Goal: Complete application form

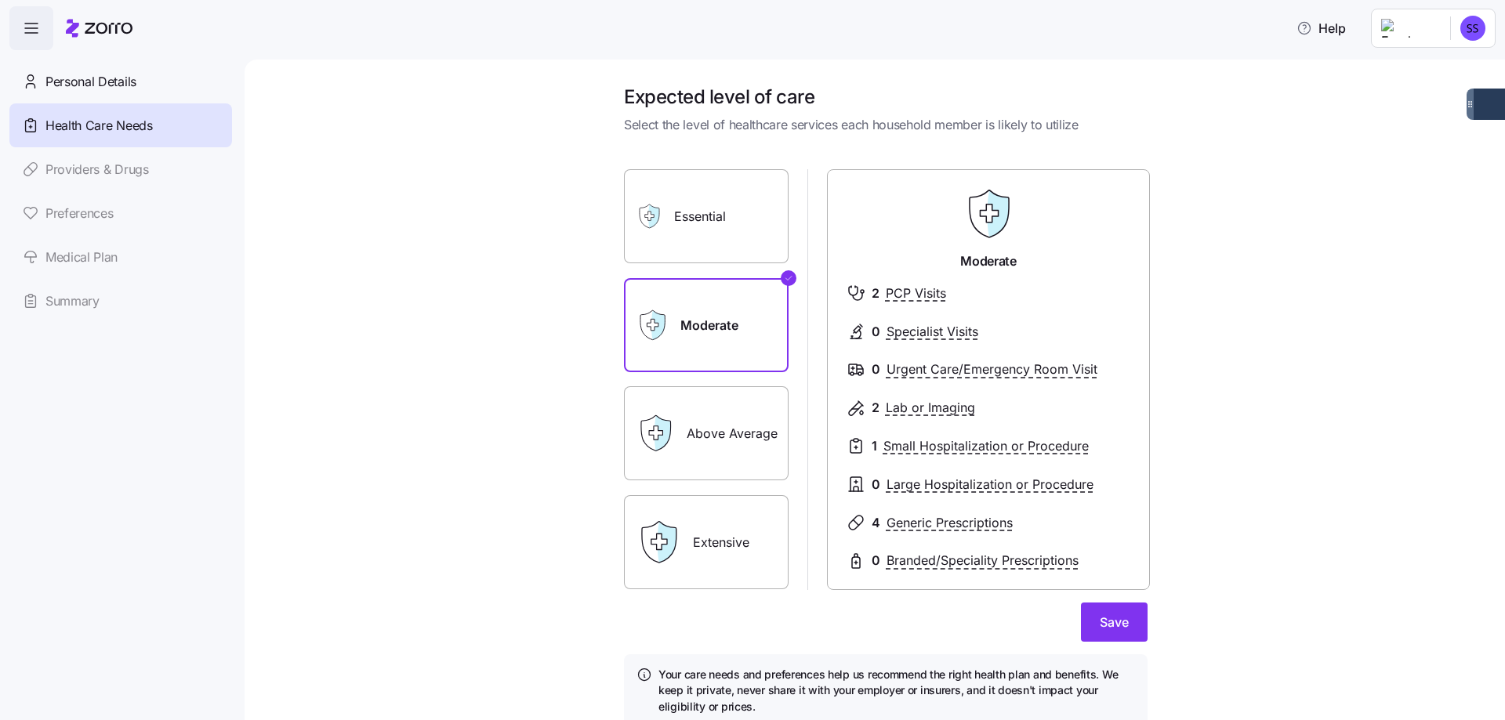
click at [697, 426] on label "Above Average" at bounding box center [706, 433] width 165 height 94
click at [0, 0] on input "Above Average" at bounding box center [0, 0] width 0 height 0
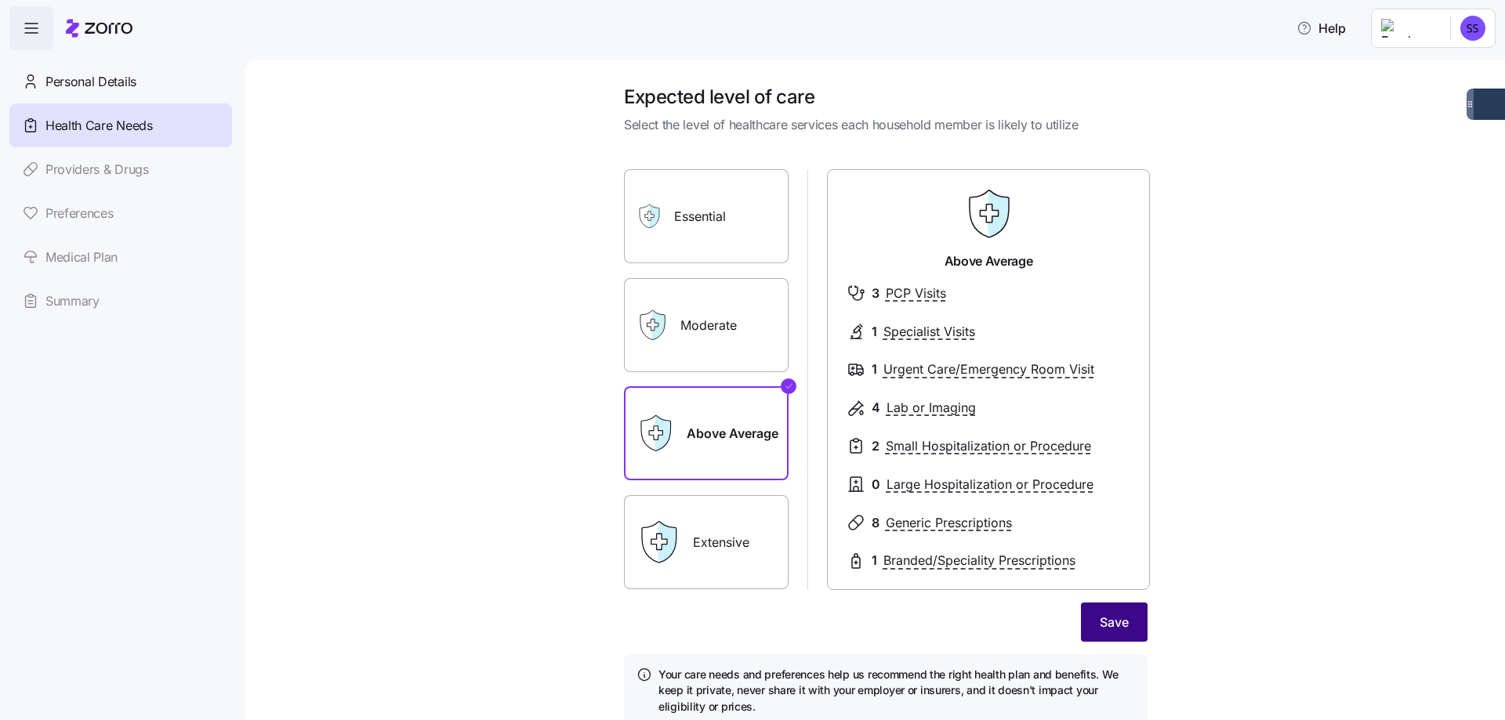
click at [1108, 608] on button "Save" at bounding box center [1114, 622] width 67 height 39
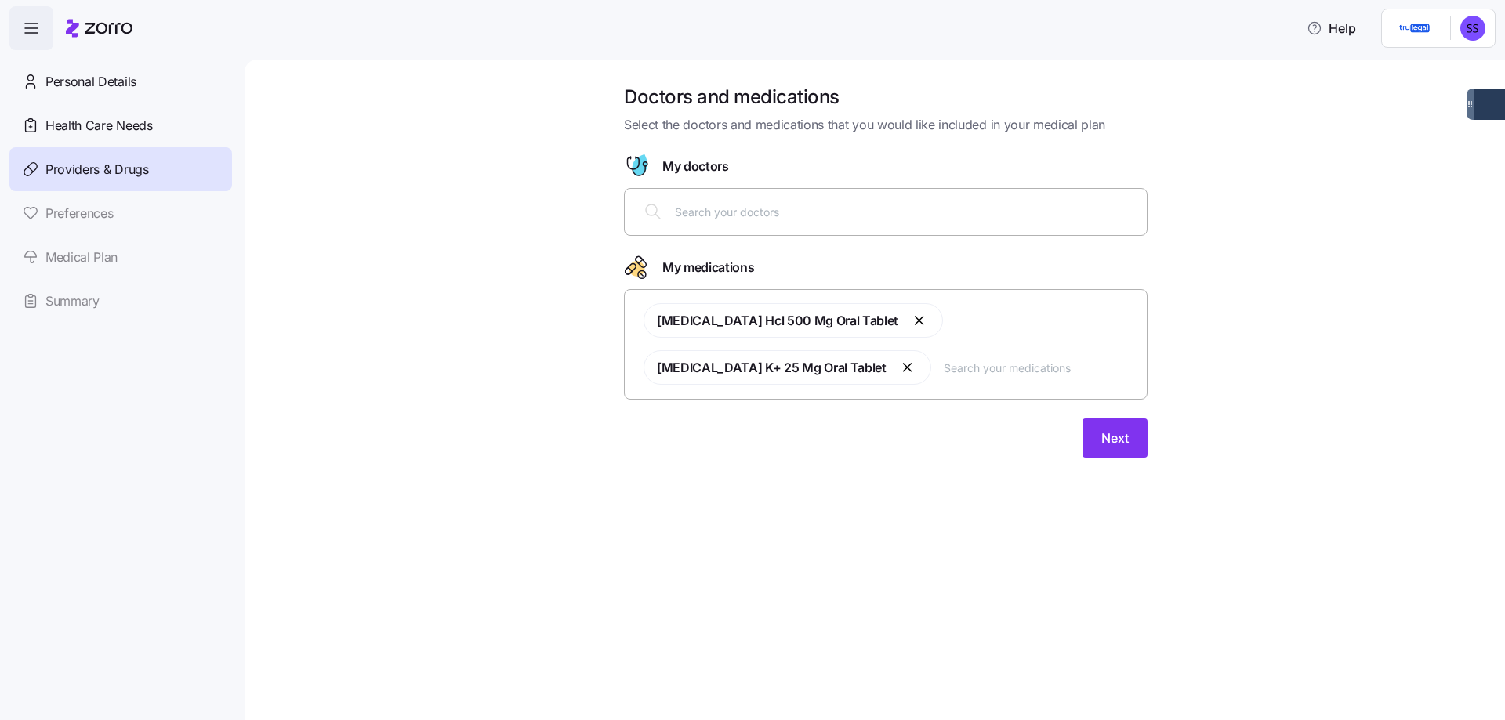
click at [827, 211] on input "text" at bounding box center [906, 211] width 463 height 17
